Goal: Task Accomplishment & Management: Use online tool/utility

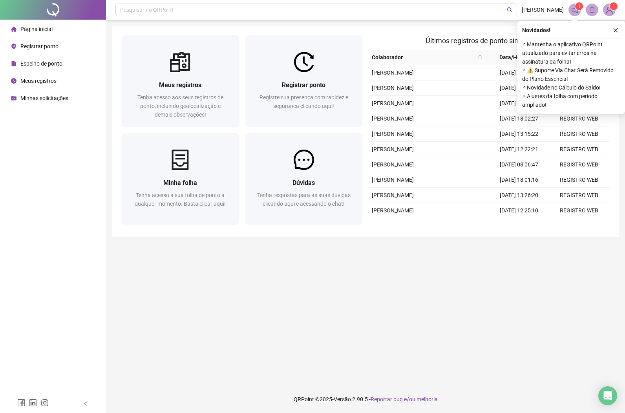
drag, startPoint x: 52, startPoint y: 64, endPoint x: 77, endPoint y: 89, distance: 35.8
click at [52, 64] on span "Espelho de ponto" at bounding box center [41, 63] width 42 height 6
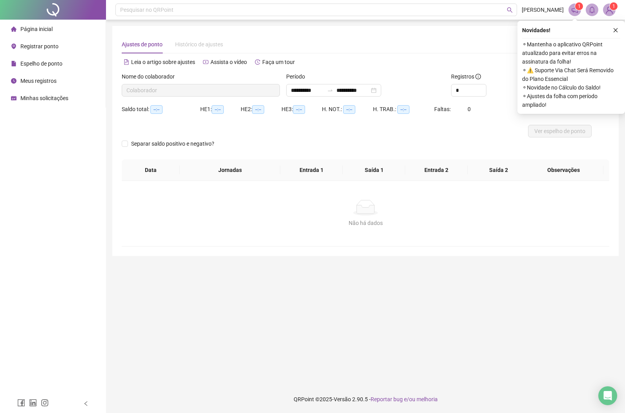
type input "**********"
click at [49, 46] on span "Registrar ponto" at bounding box center [39, 46] width 38 height 6
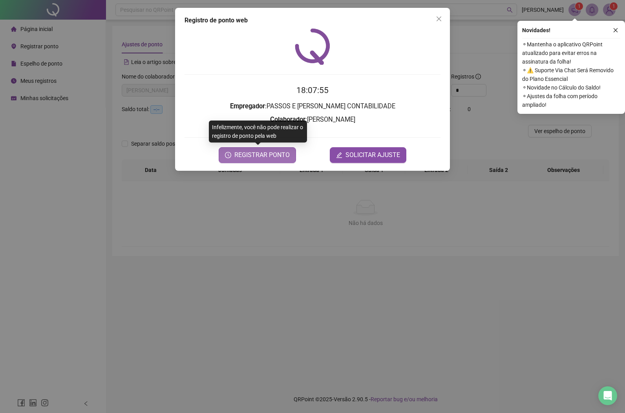
click at [259, 158] on span "REGISTRAR PONTO" at bounding box center [261, 154] width 55 height 9
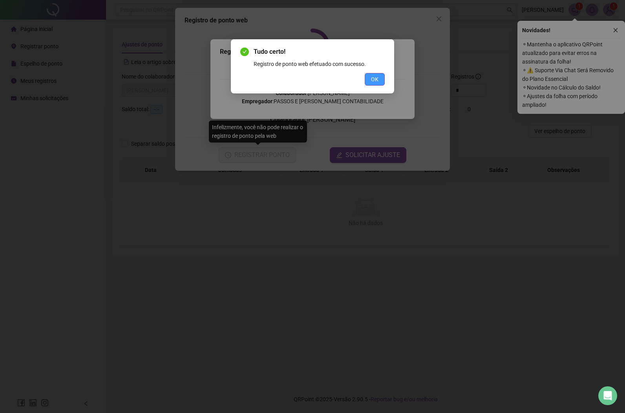
click at [374, 80] on span "OK" at bounding box center [374, 79] width 7 height 9
